Goal: Task Accomplishment & Management: Manage account settings

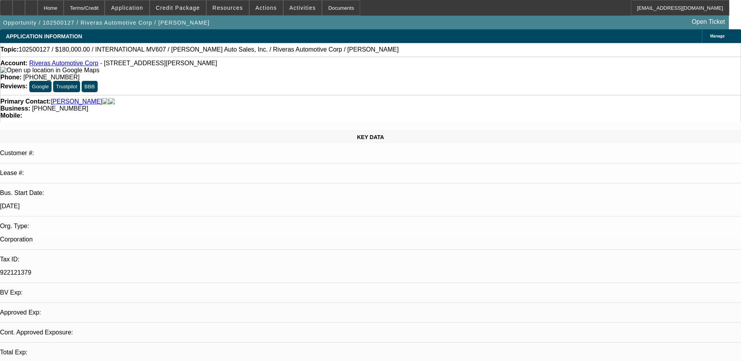
select select "0"
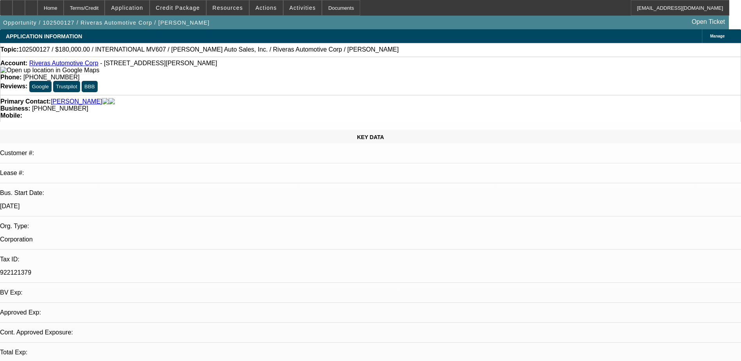
select select "0"
select select "1"
select select "2"
select select "6"
select select "1"
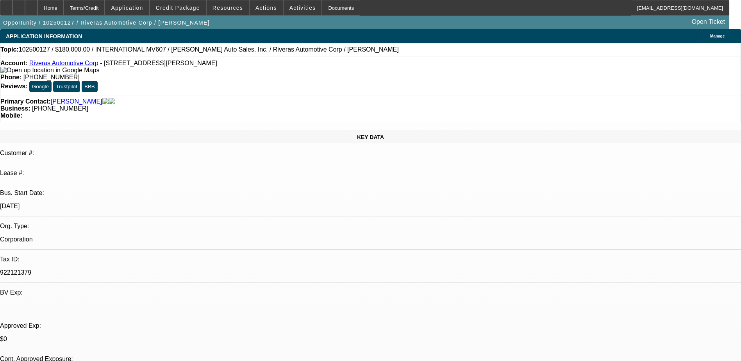
select select "1"
select select "6"
select select "0"
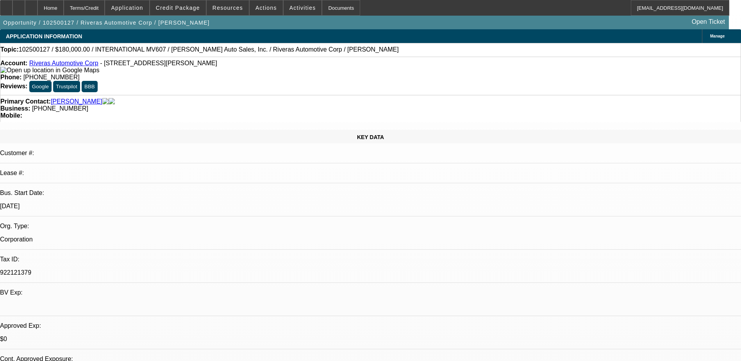
select select "0"
select select "1"
select select "2"
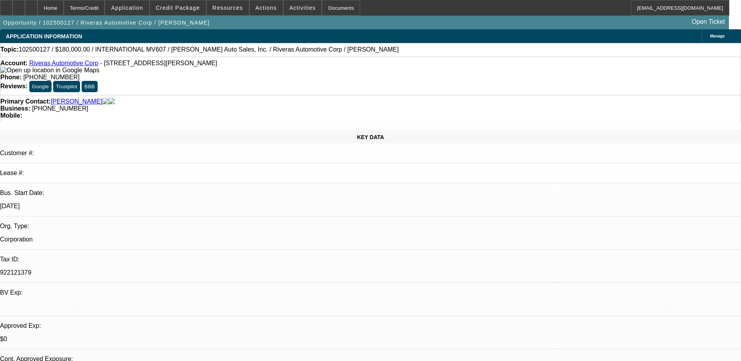
select select "6"
select select "1"
select select "6"
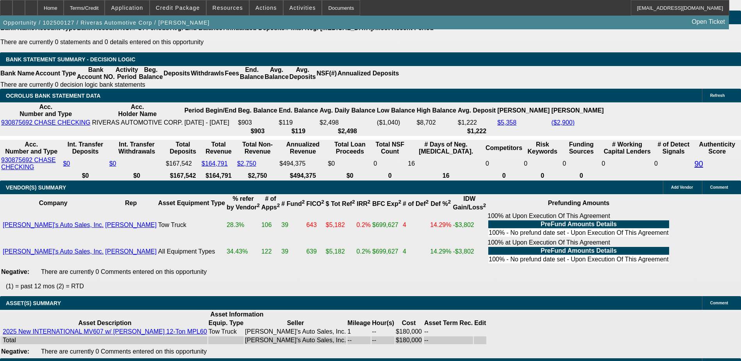
scroll to position [1367, 0]
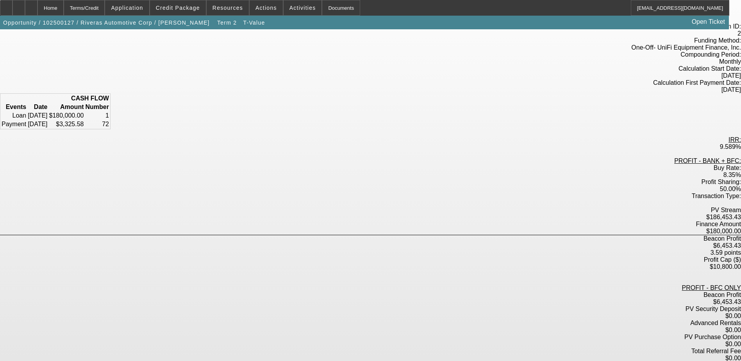
scroll to position [64, 0]
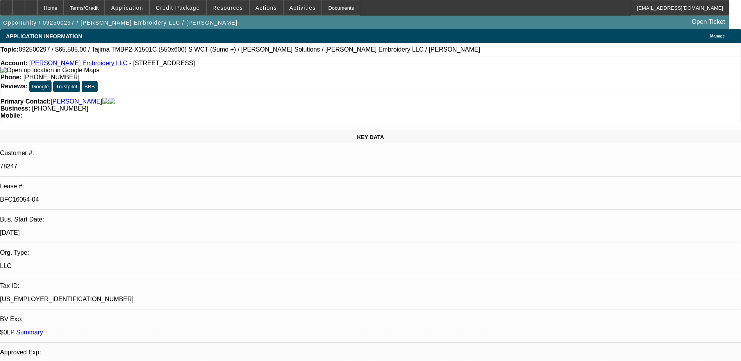
select select "0"
select select "2"
select select "0"
select select "2"
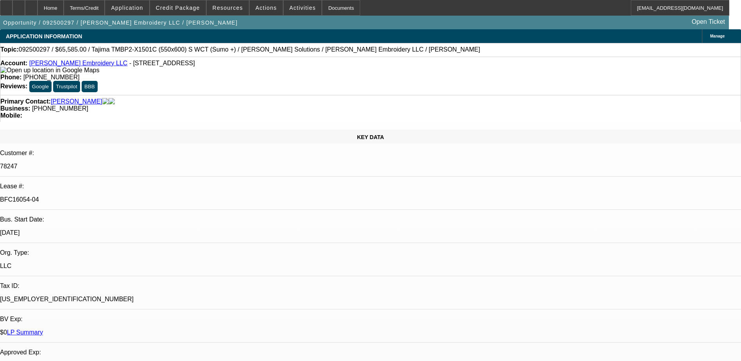
select select "0"
select select "2"
select select "0"
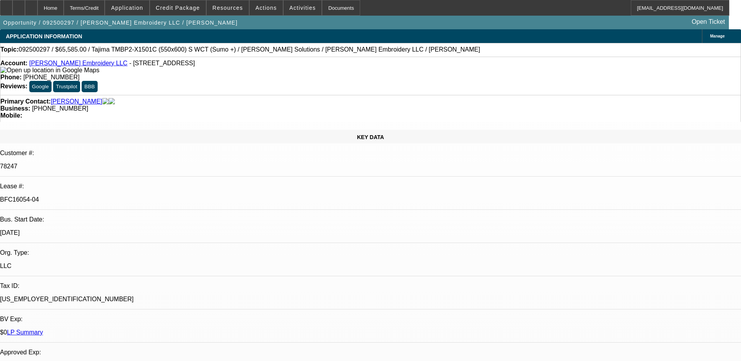
select select "2"
select select "0"
select select "1"
select select "2"
select select "6"
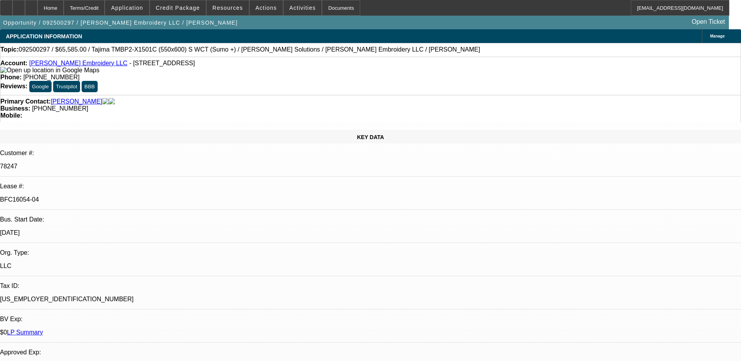
select select "1"
select select "2"
select select "6"
select select "1"
select select "2"
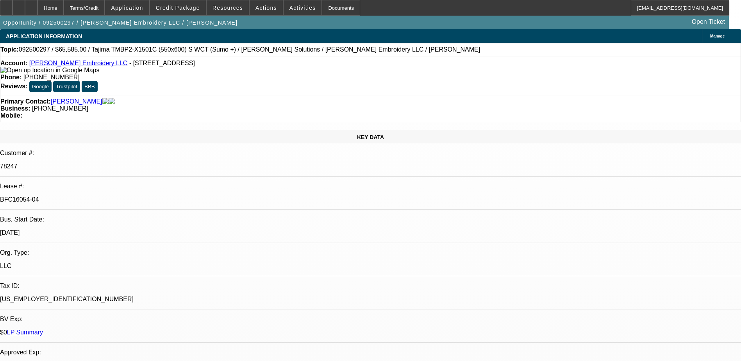
select select "6"
select select "1"
select select "2"
select select "6"
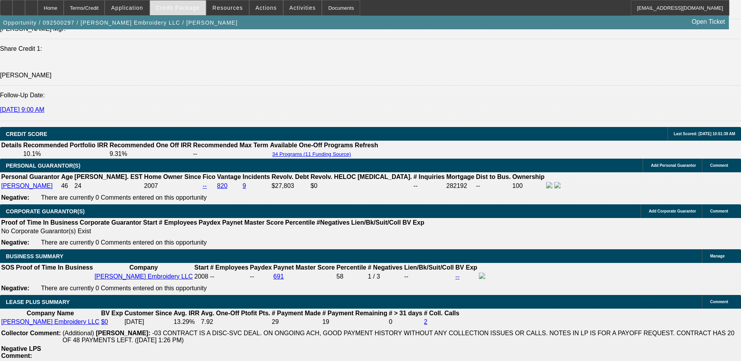
scroll to position [1139, 0]
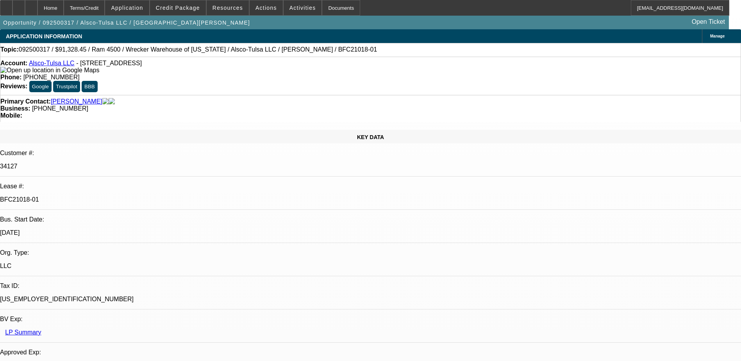
select select "0"
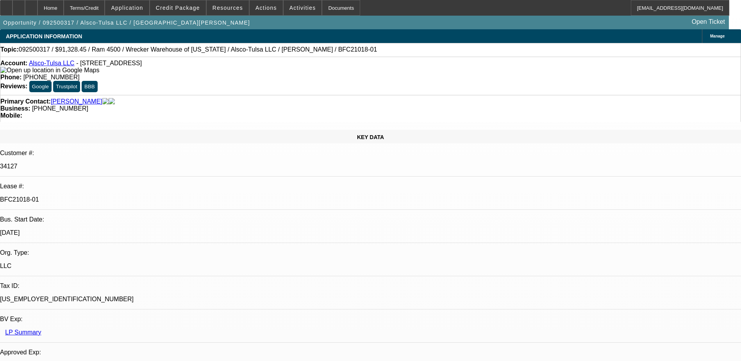
select select "0"
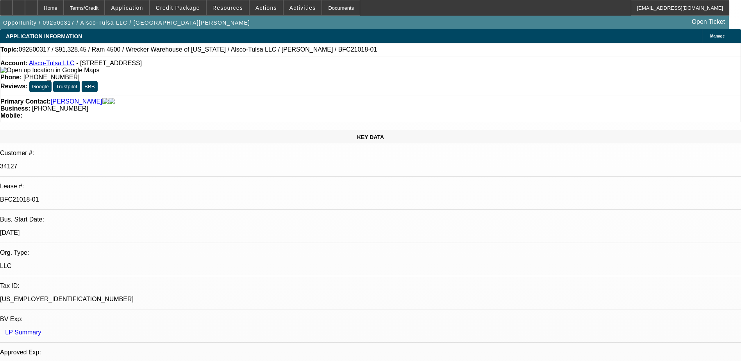
select select "0"
select select "1"
select select "6"
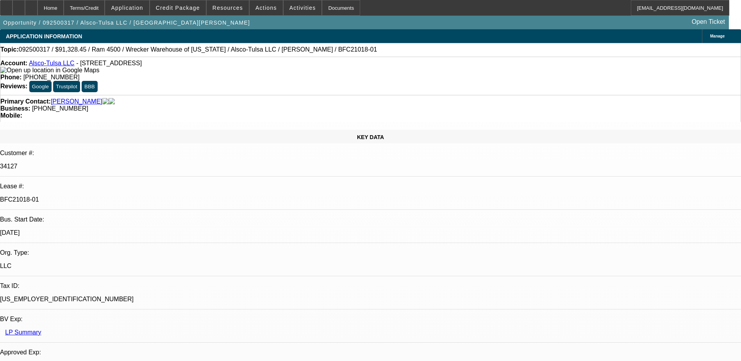
select select "1"
select select "6"
select select "1"
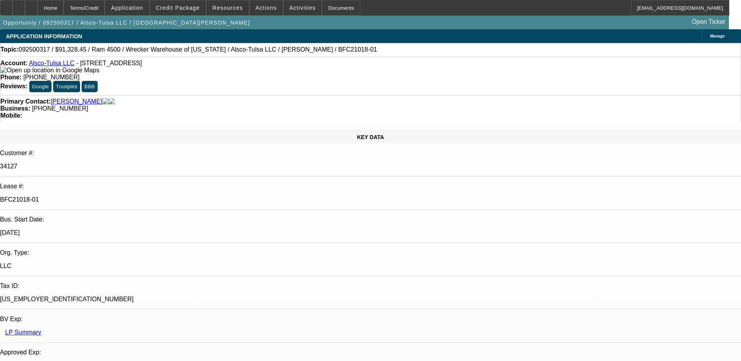
select select "6"
select select "1"
select select "6"
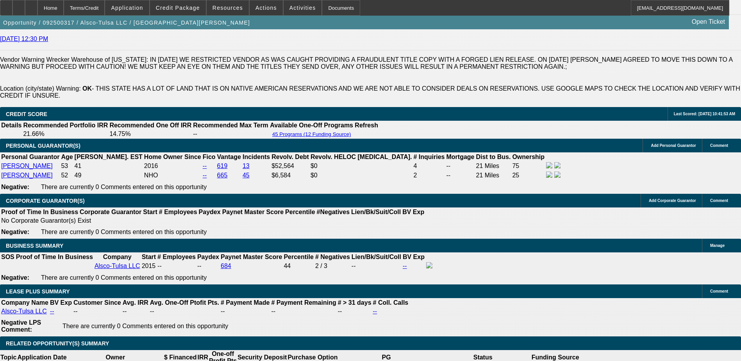
scroll to position [117, 0]
drag, startPoint x: 582, startPoint y: 296, endPoint x: 609, endPoint y: 297, distance: 26.6
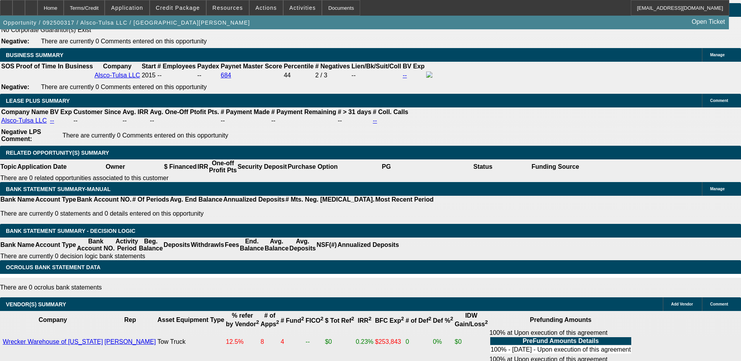
scroll to position [1373, 0]
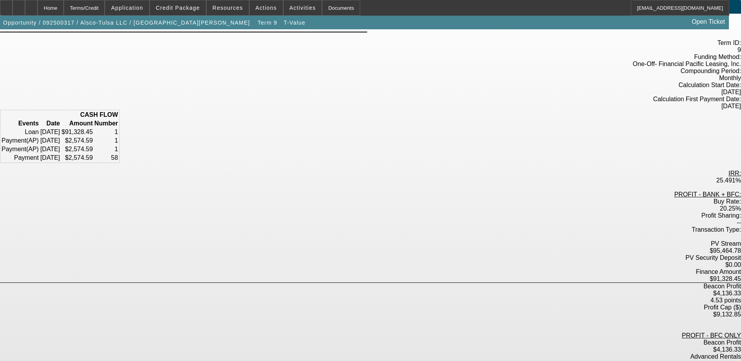
scroll to position [78, 0]
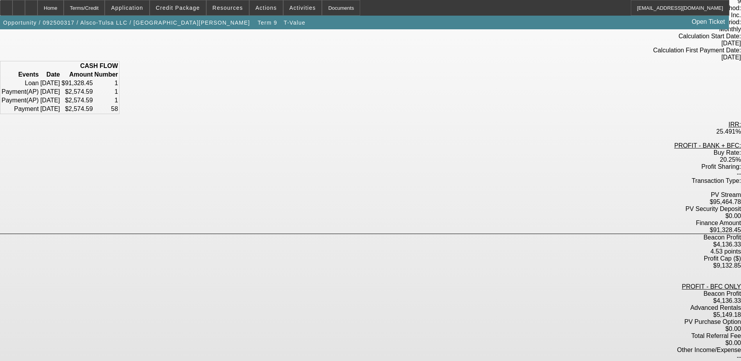
drag, startPoint x: 416, startPoint y: 185, endPoint x: 424, endPoint y: 185, distance: 7.8
click at [424, 248] on div "4.53 points" at bounding box center [370, 251] width 741 height 7
drag, startPoint x: 424, startPoint y: 185, endPoint x: 409, endPoint y: 210, distance: 28.9
click at [409, 210] on div "PROFIT - BANK + BFC: Buy Rate: 20.25% Profit Sharing: -- Transaction Type: PV S…" at bounding box center [370, 269] width 741 height 255
drag, startPoint x: 356, startPoint y: 229, endPoint x: 417, endPoint y: 270, distance: 73.6
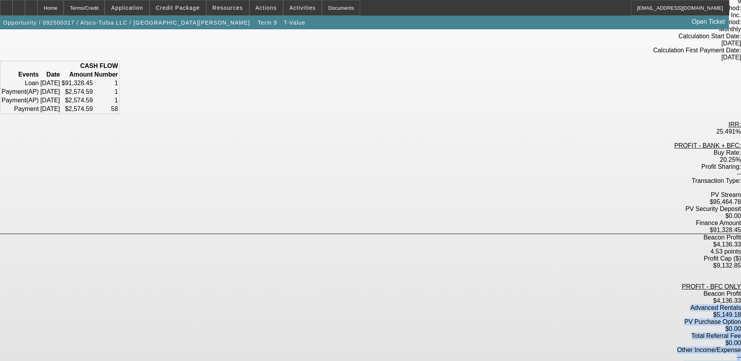
click at [417, 270] on div "PROFIT - BANK + BFC: Buy Rate: 20.25% Profit Sharing: -- Transaction Type: PV S…" at bounding box center [370, 269] width 741 height 255
drag, startPoint x: 417, startPoint y: 270, endPoint x: 419, endPoint y: 277, distance: 7.0
drag, startPoint x: 419, startPoint y: 277, endPoint x: 413, endPoint y: 270, distance: 9.4
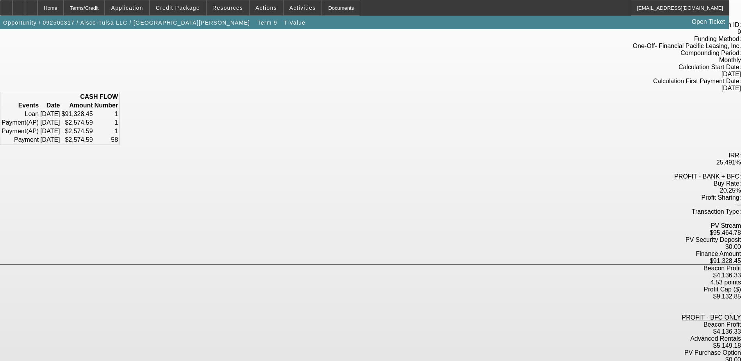
scroll to position [0, 0]
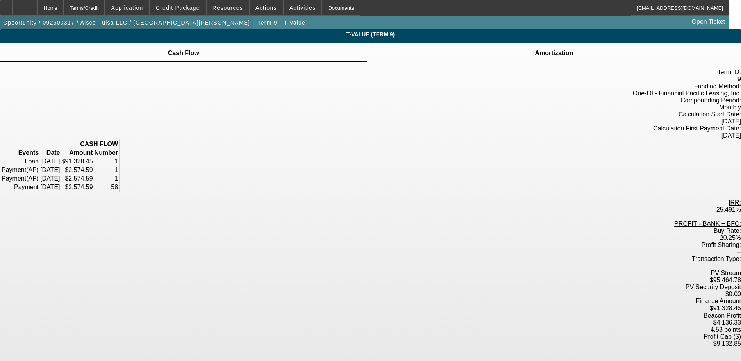
click at [91, 20] on span "Opportunity / 092500317 / Alsco-Tulsa LLC / Hancock, Lisa" at bounding box center [126, 23] width 247 height 6
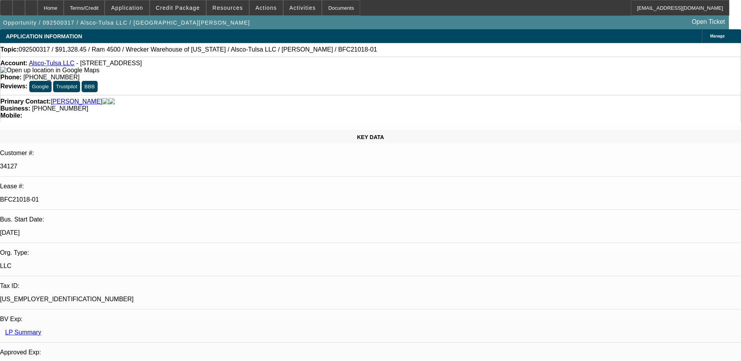
select select "0"
select select "6"
select select "0"
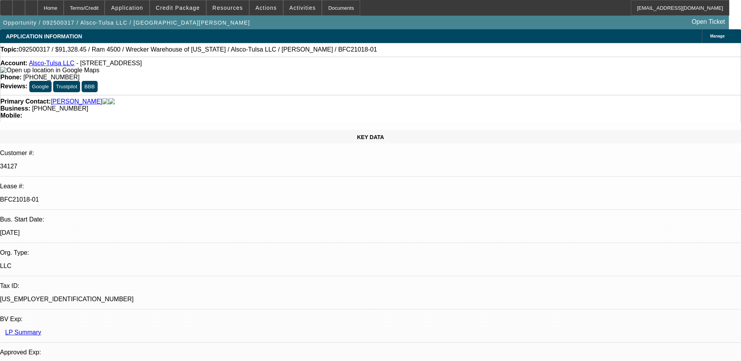
select select "0"
select select "6"
select select "0"
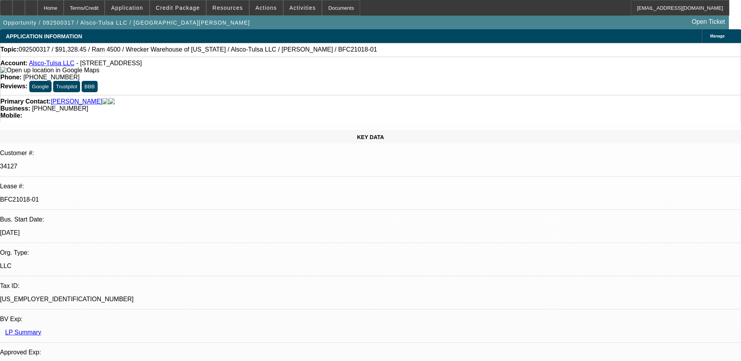
select select "0"
select select "6"
select select "0"
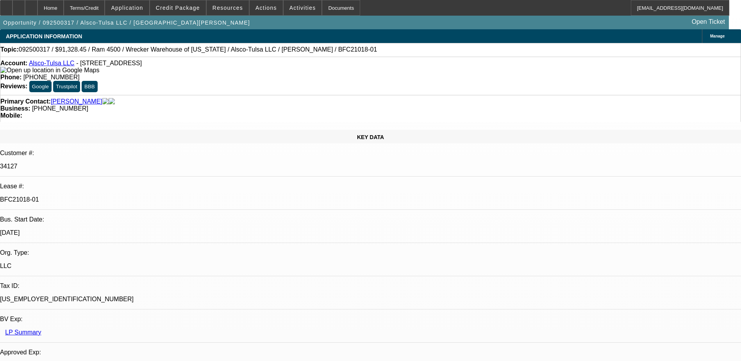
select select "6"
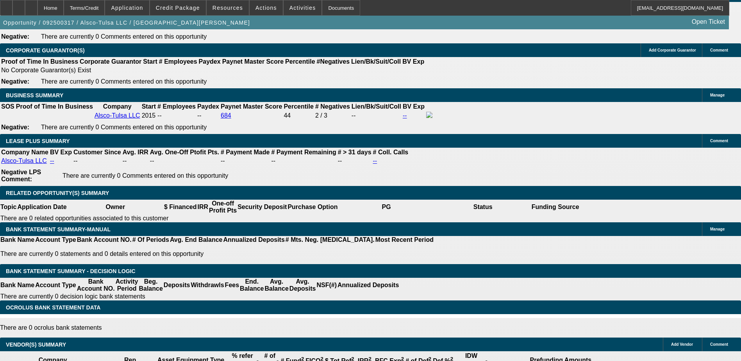
scroll to position [117, 0]
drag, startPoint x: 586, startPoint y: 274, endPoint x: 678, endPoint y: 274, distance: 91.8
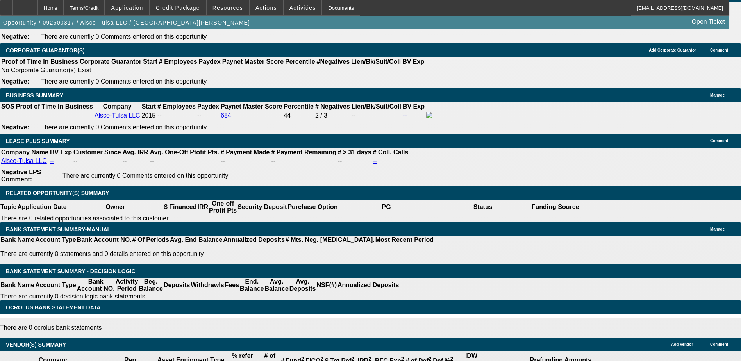
drag, startPoint x: 678, startPoint y: 274, endPoint x: 635, endPoint y: 285, distance: 44.3
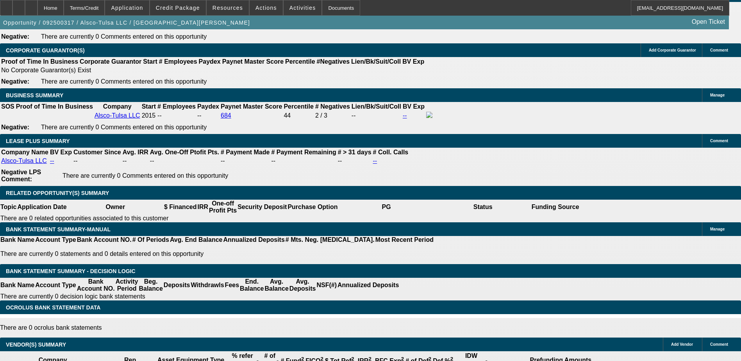
drag, startPoint x: 539, startPoint y: 287, endPoint x: 543, endPoint y: 294, distance: 7.9
drag, startPoint x: 543, startPoint y: 294, endPoint x: 541, endPoint y: 290, distance: 4.4
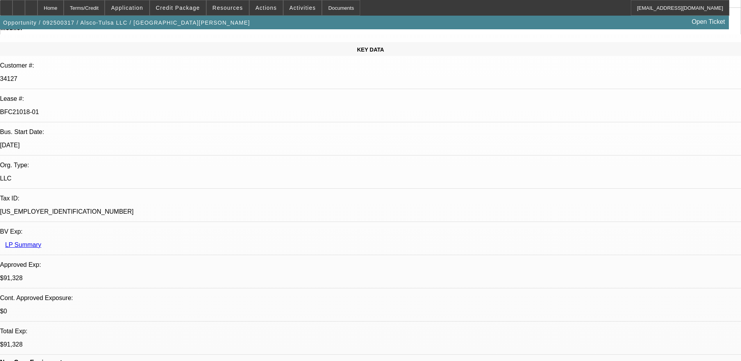
scroll to position [0, 0]
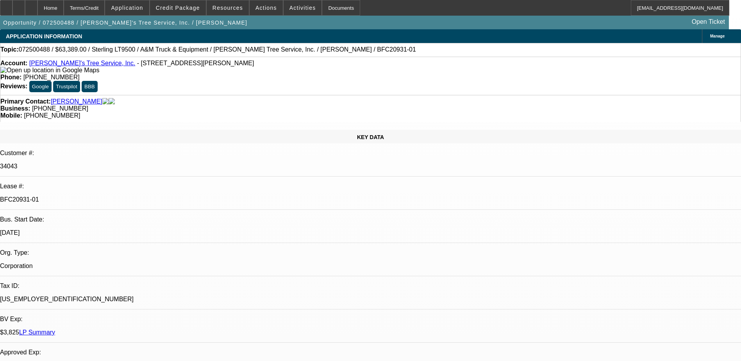
select select "0"
select select "2"
select select "0.1"
select select "0"
select select "2"
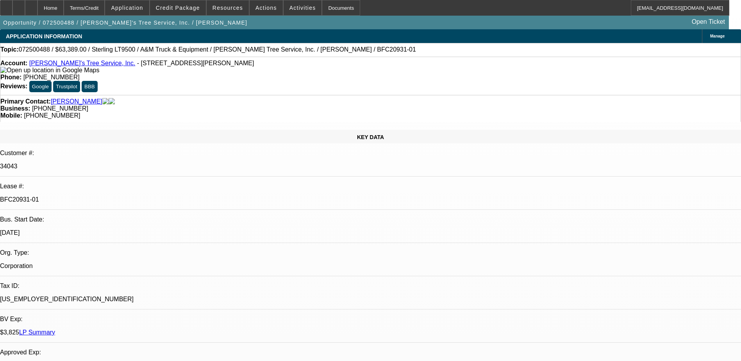
select select "0.1"
select select "0"
select select "2"
select select "0.1"
select select "0"
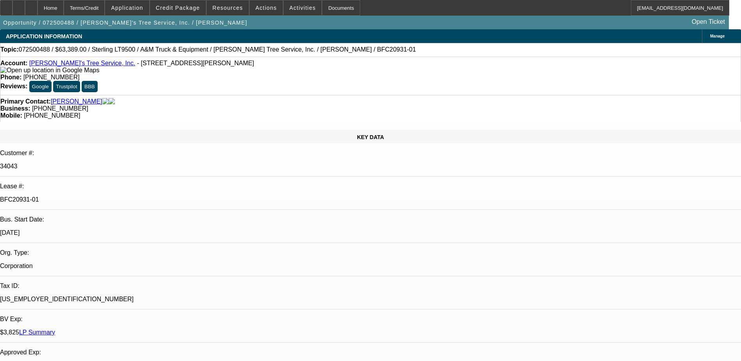
select select "2"
select select "0.1"
select select "1"
select select "2"
select select "4"
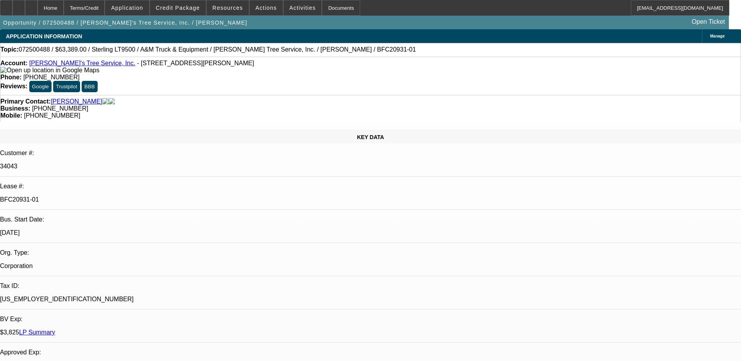
select select "1"
select select "2"
select select "4"
select select "1"
select select "2"
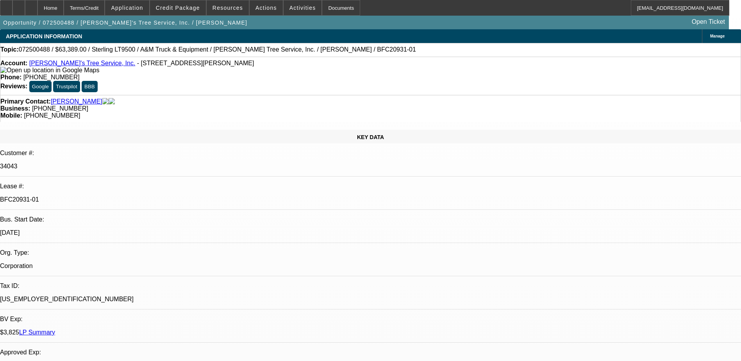
select select "4"
select select "1"
select select "2"
select select "4"
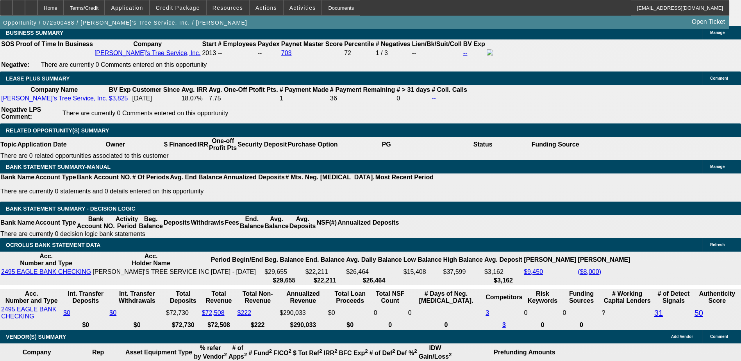
scroll to position [78, 0]
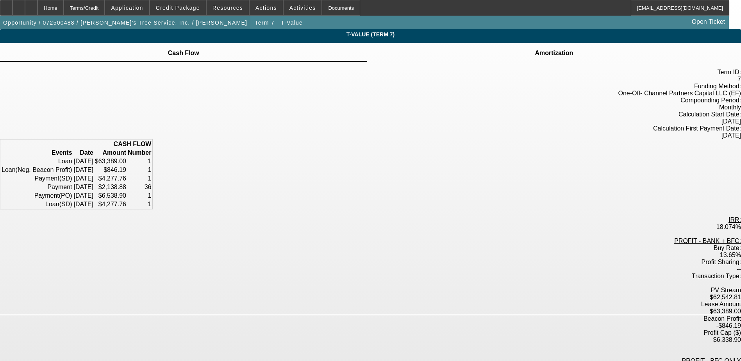
click at [138, 20] on span "Opportunity / 072500488 / Lil Robert's Tree Service, Inc. / Son, Robert" at bounding box center [125, 23] width 244 height 6
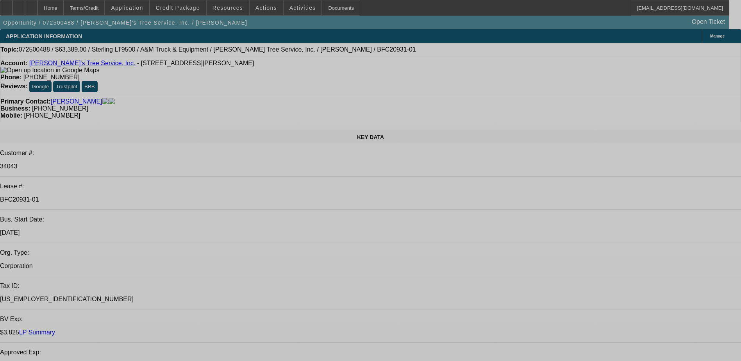
select select "0"
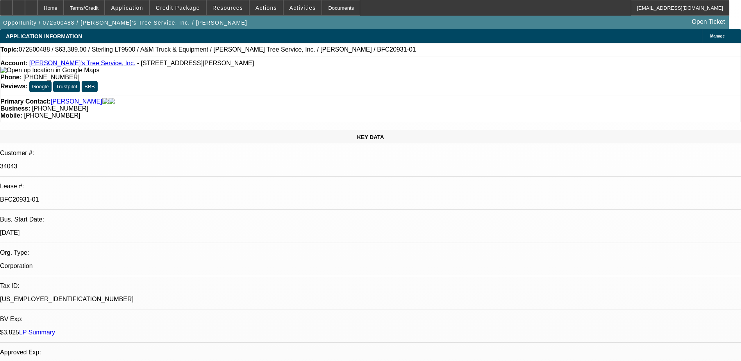
select select "2"
select select "0.1"
select select "4"
select select "0"
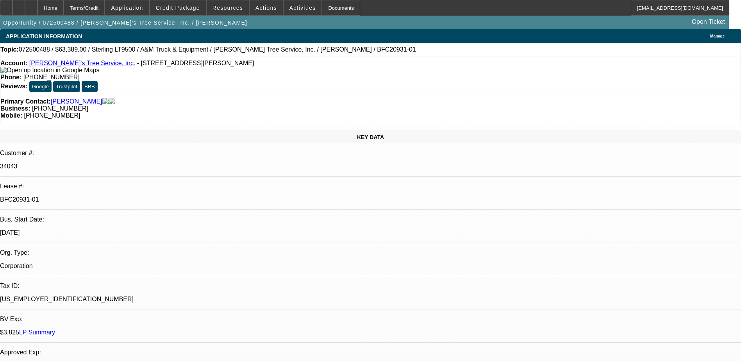
select select "2"
select select "0.1"
select select "4"
select select "0"
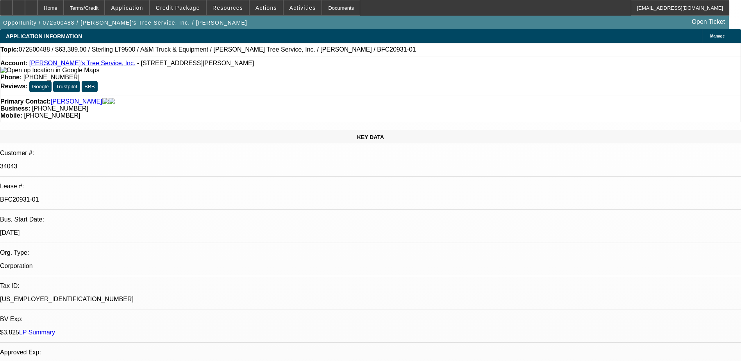
select select "2"
select select "0.1"
select select "4"
select select "0"
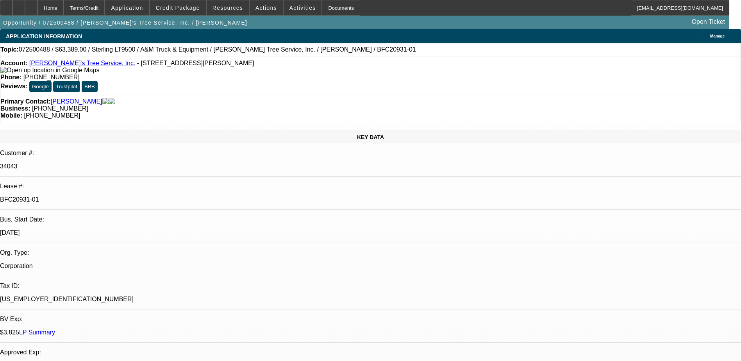
select select "2"
select select "0.1"
select select "4"
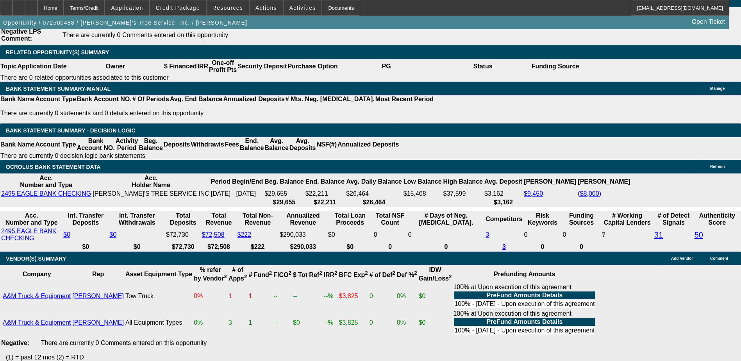
scroll to position [1373, 0]
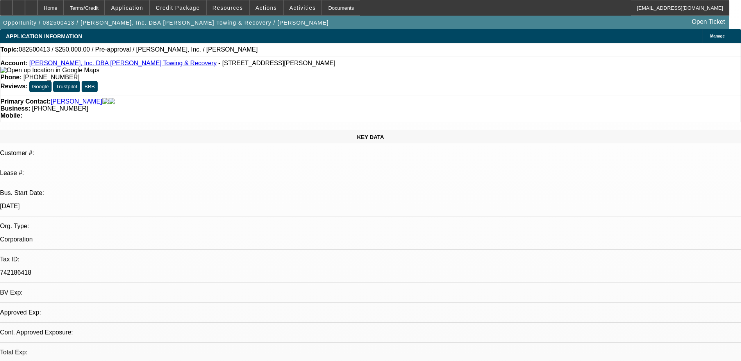
select select "0"
select select "2"
select select "0.1"
select select "1"
select select "2"
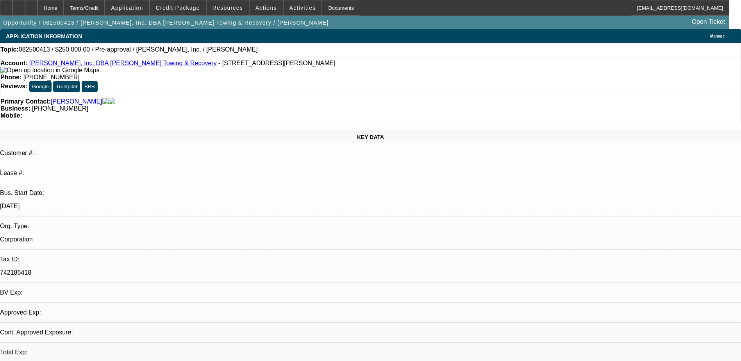
select select "4"
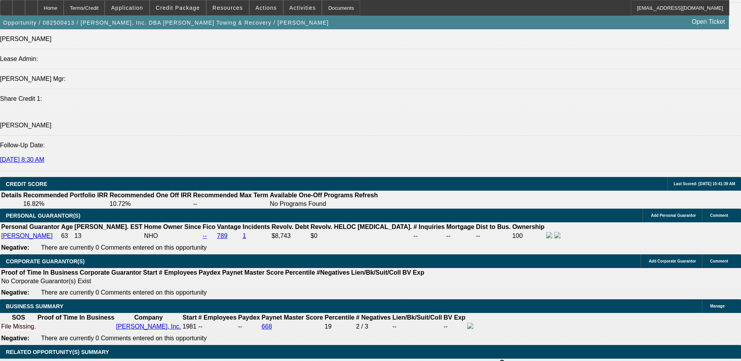
scroll to position [1055, 0]
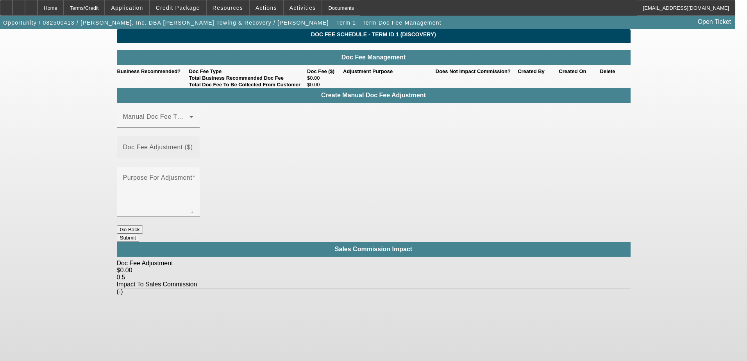
click at [193, 144] on mat-label "Doc Fee Adjustment ($)" at bounding box center [158, 147] width 70 height 7
click at [193, 146] on input "Doc Fee Adjustment ($)" at bounding box center [158, 150] width 70 height 9
click at [189, 125] on span at bounding box center [156, 119] width 66 height 9
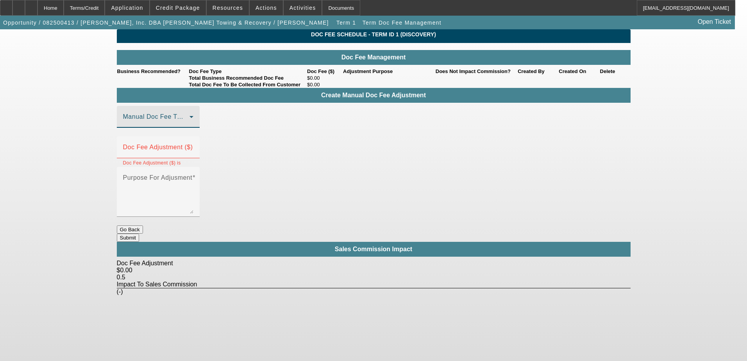
click at [189, 125] on span at bounding box center [156, 119] width 66 height 9
click at [196, 121] on icon at bounding box center [191, 116] width 9 height 9
click at [143, 225] on button "Go Back" at bounding box center [130, 229] width 26 height 8
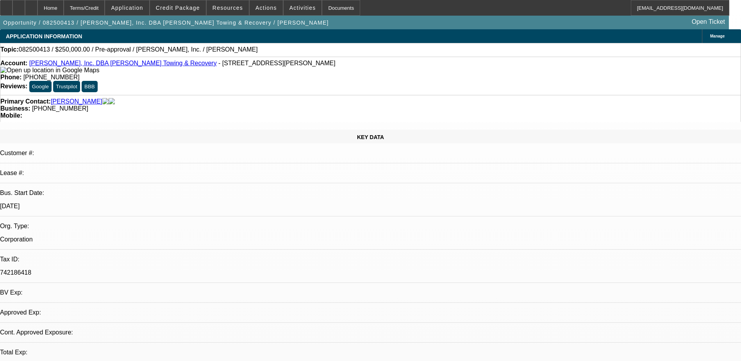
select select "0"
select select "2"
select select "0.1"
select select "4"
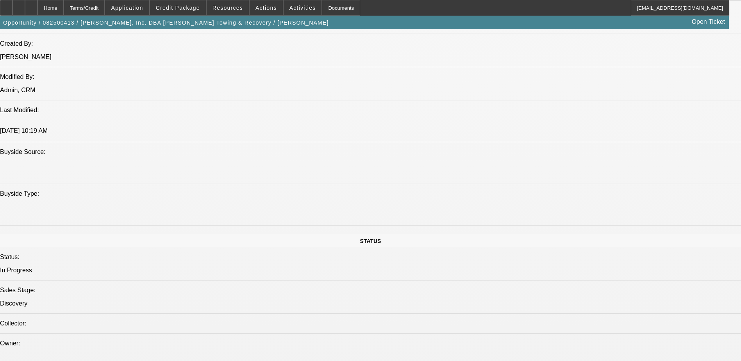
scroll to position [781, 0]
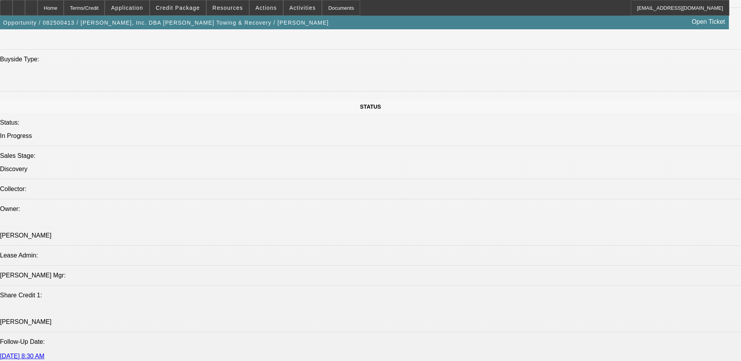
drag, startPoint x: 550, startPoint y: 186, endPoint x: 720, endPoint y: 192, distance: 170.4
drag, startPoint x: 720, startPoint y: 192, endPoint x: 576, endPoint y: 193, distance: 144.5
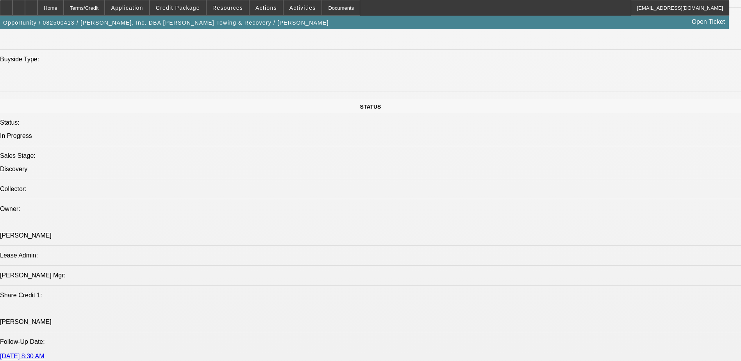
drag, startPoint x: 586, startPoint y: 205, endPoint x: 562, endPoint y: 239, distance: 41.3
drag, startPoint x: 562, startPoint y: 239, endPoint x: 553, endPoint y: 237, distance: 8.7
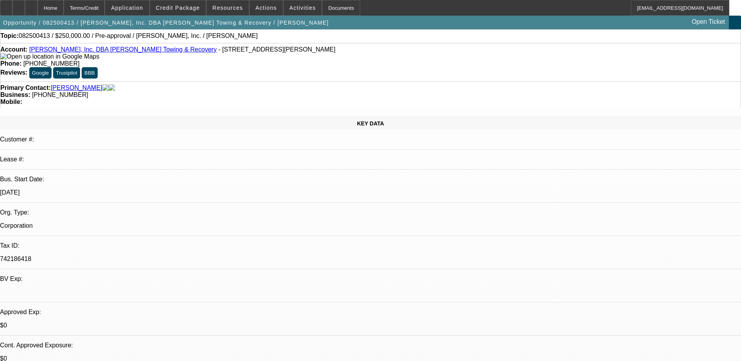
scroll to position [0, 0]
